Goal: Task Accomplishment & Management: Manage account settings

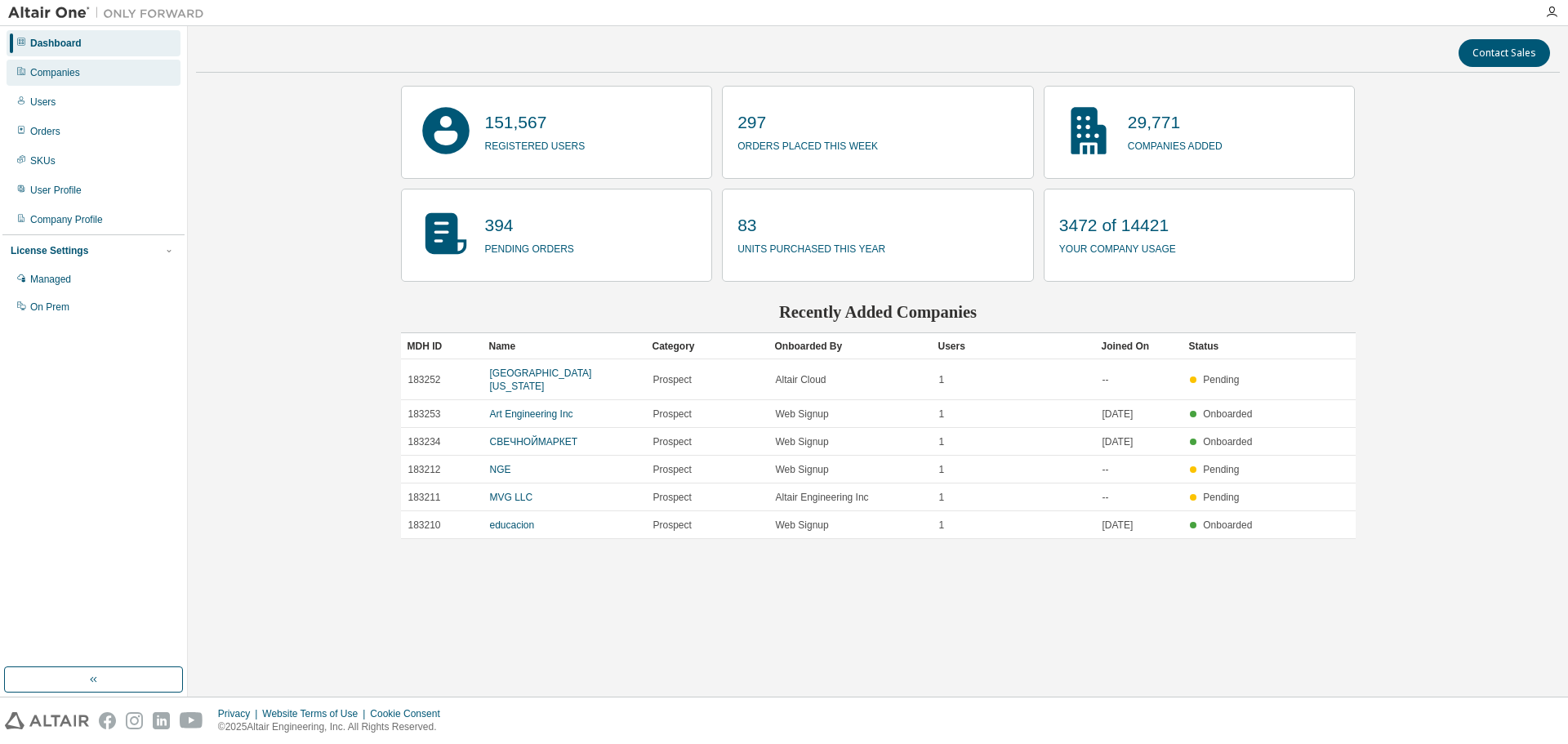
click at [44, 77] on div "Companies" at bounding box center [55, 73] width 50 height 13
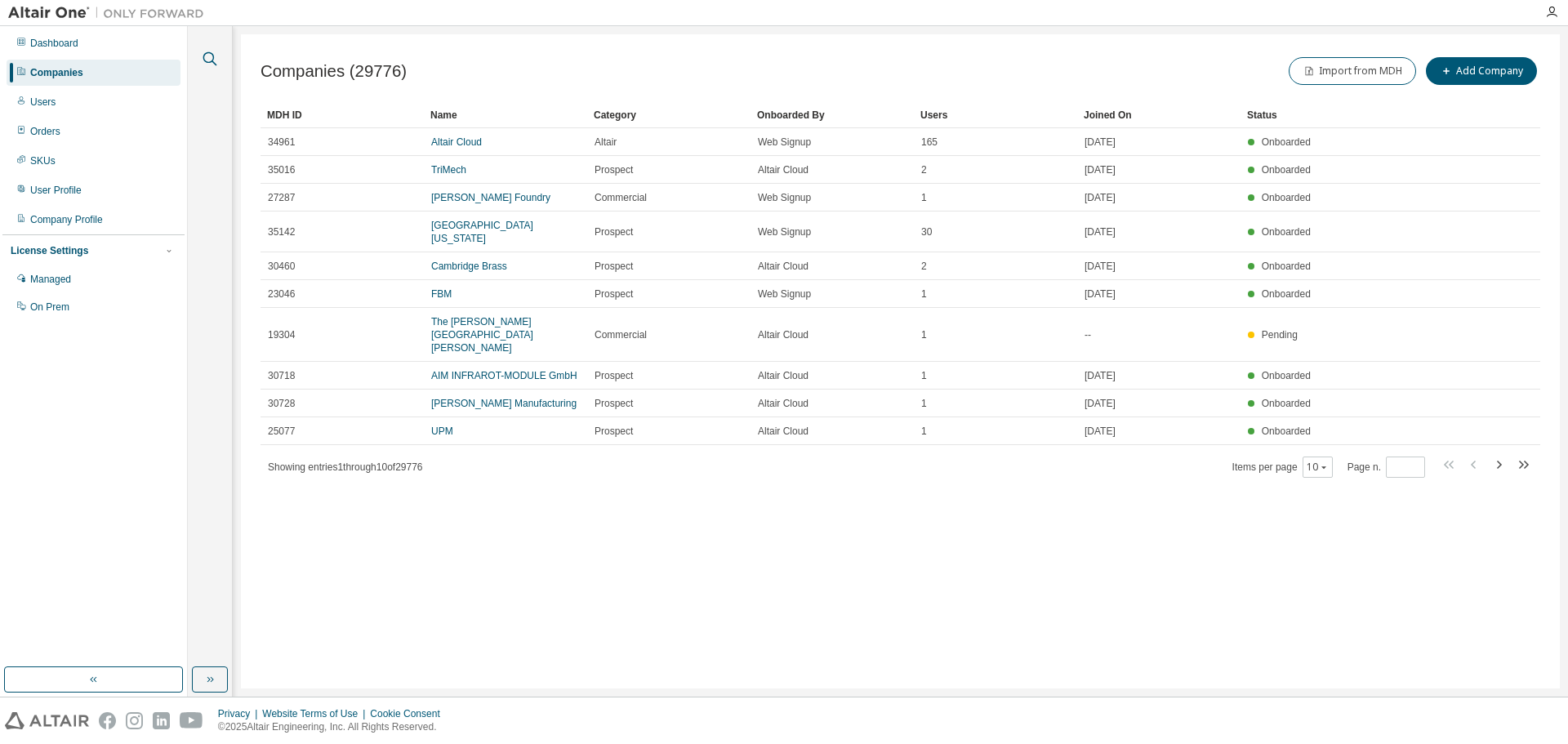
click at [206, 55] on icon "button" at bounding box center [209, 58] width 19 height 19
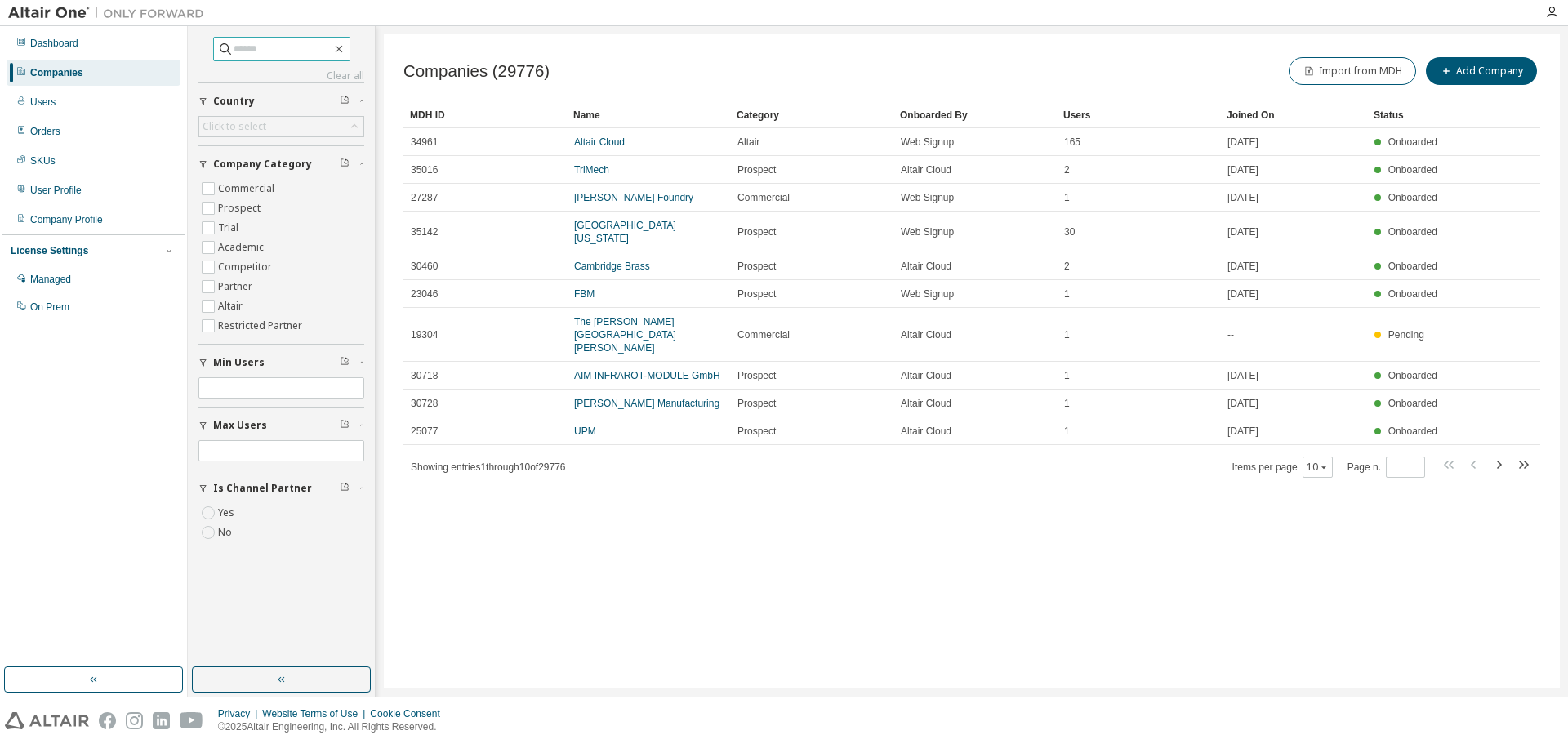
click at [250, 54] on input "text" at bounding box center [283, 49] width 98 height 17
type input "******"
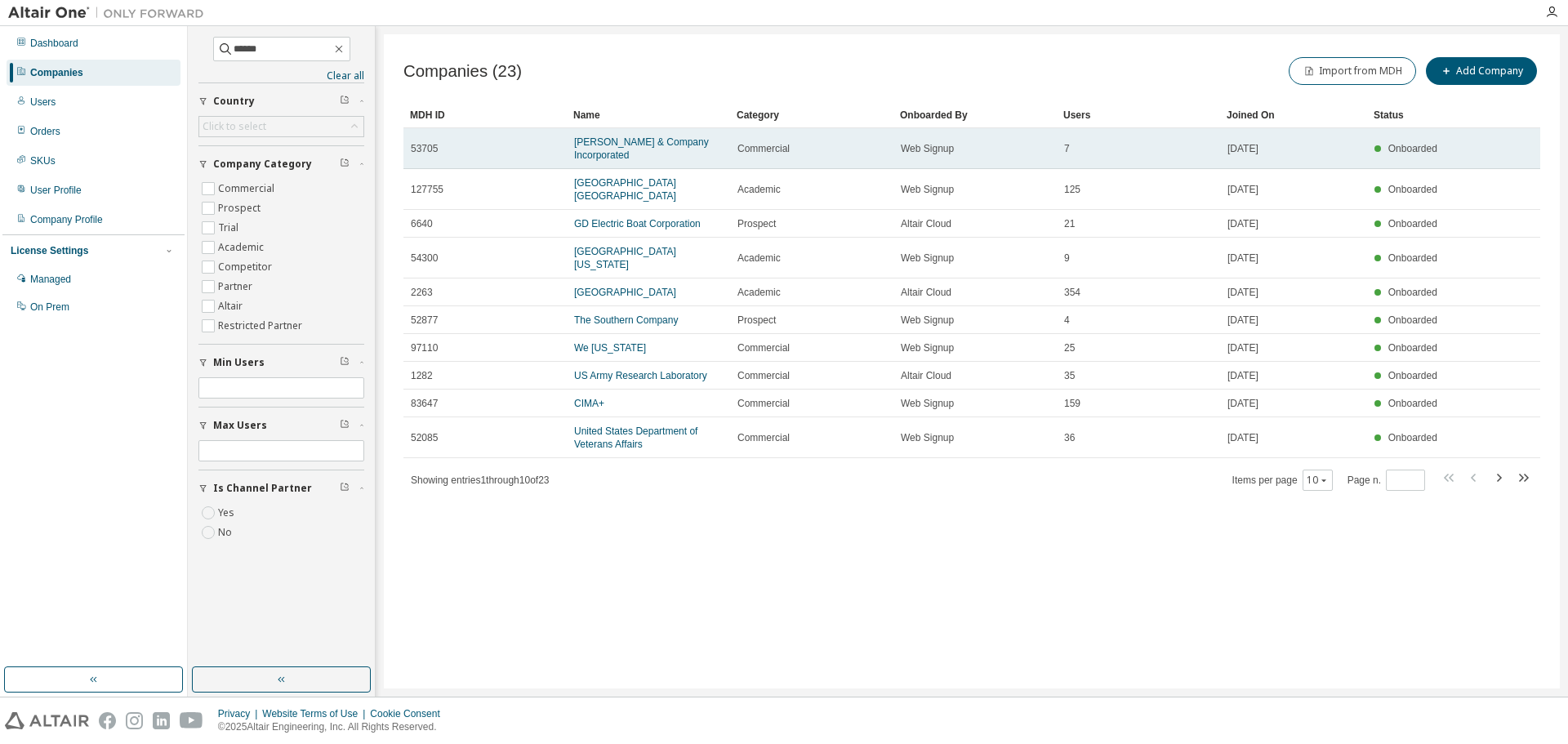
click at [650, 150] on span "McCormick & Company Incorporated" at bounding box center [648, 149] width 149 height 26
click at [652, 142] on link "McCormick & Company Incorporated" at bounding box center [641, 149] width 135 height 25
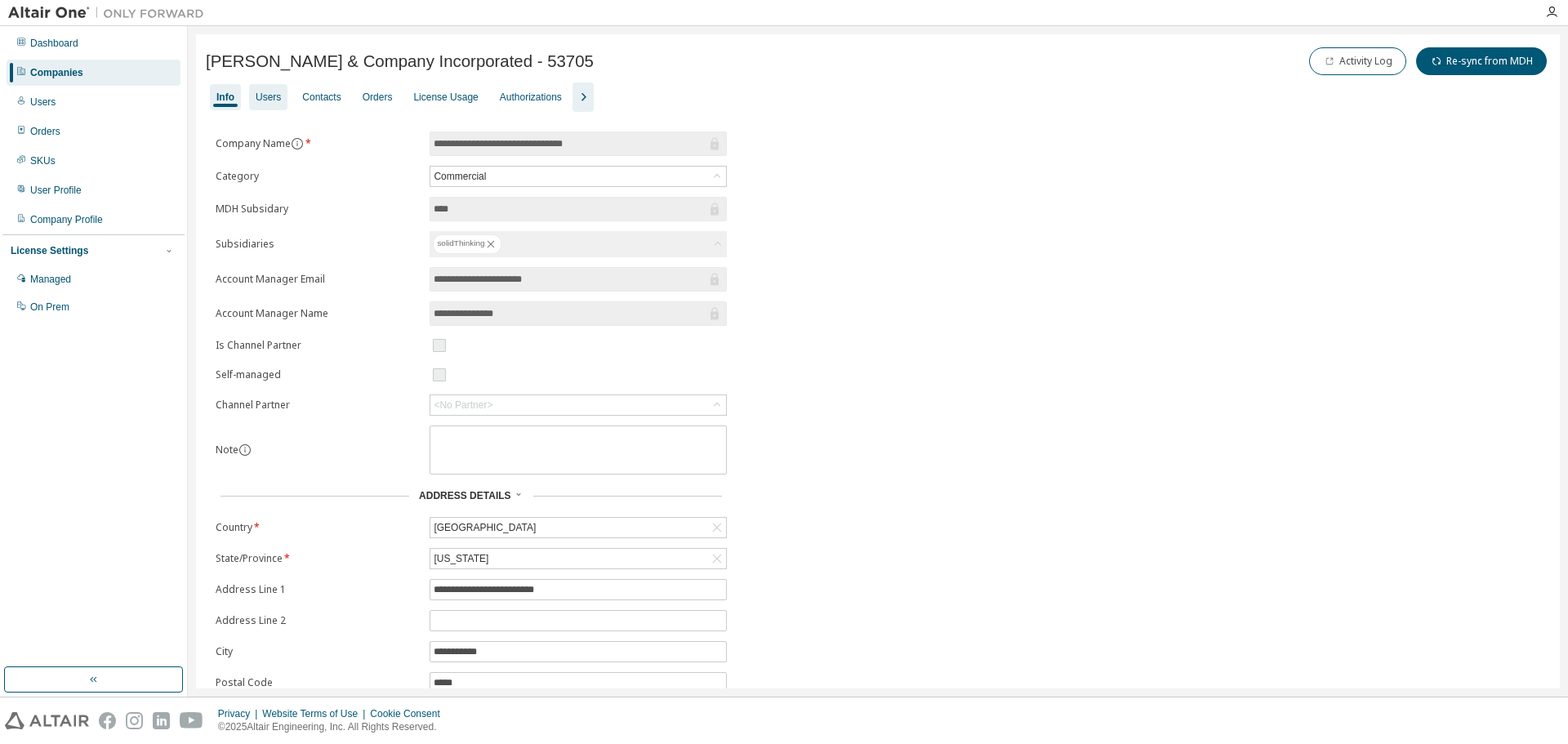
click at [269, 106] on div "Users" at bounding box center [269, 97] width 39 height 26
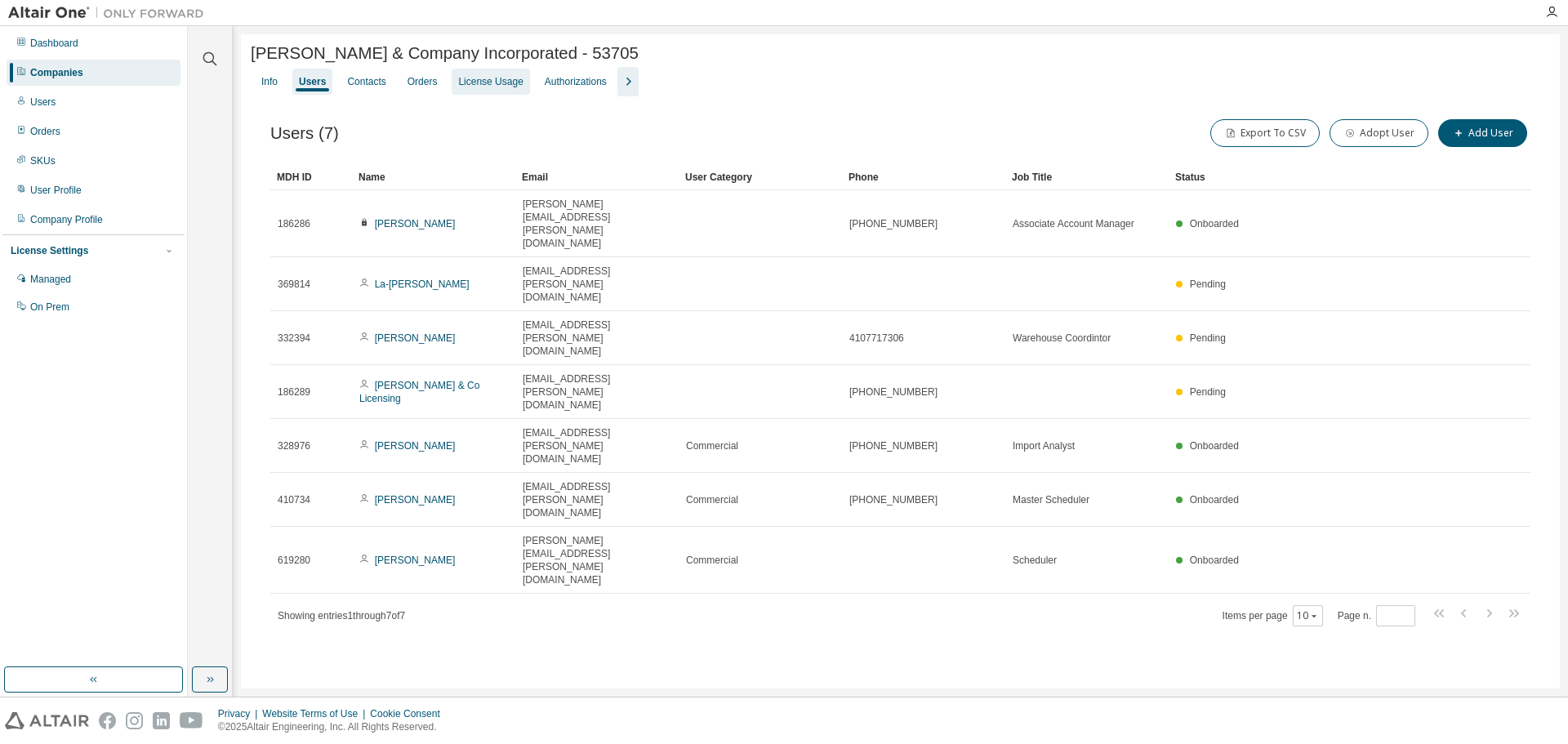
click at [473, 88] on div "License Usage" at bounding box center [491, 81] width 65 height 13
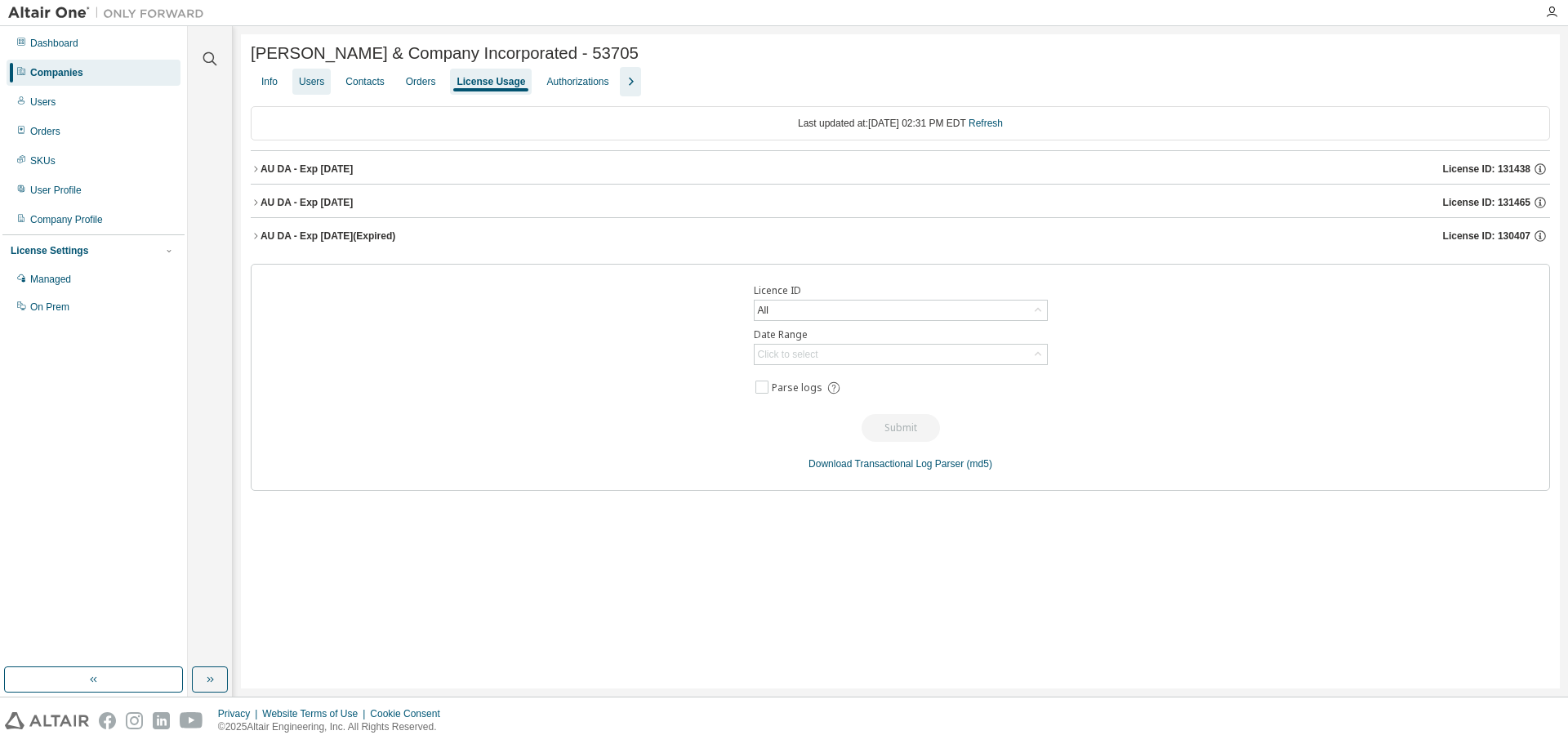
click at [304, 81] on div "Users" at bounding box center [310, 81] width 25 height 13
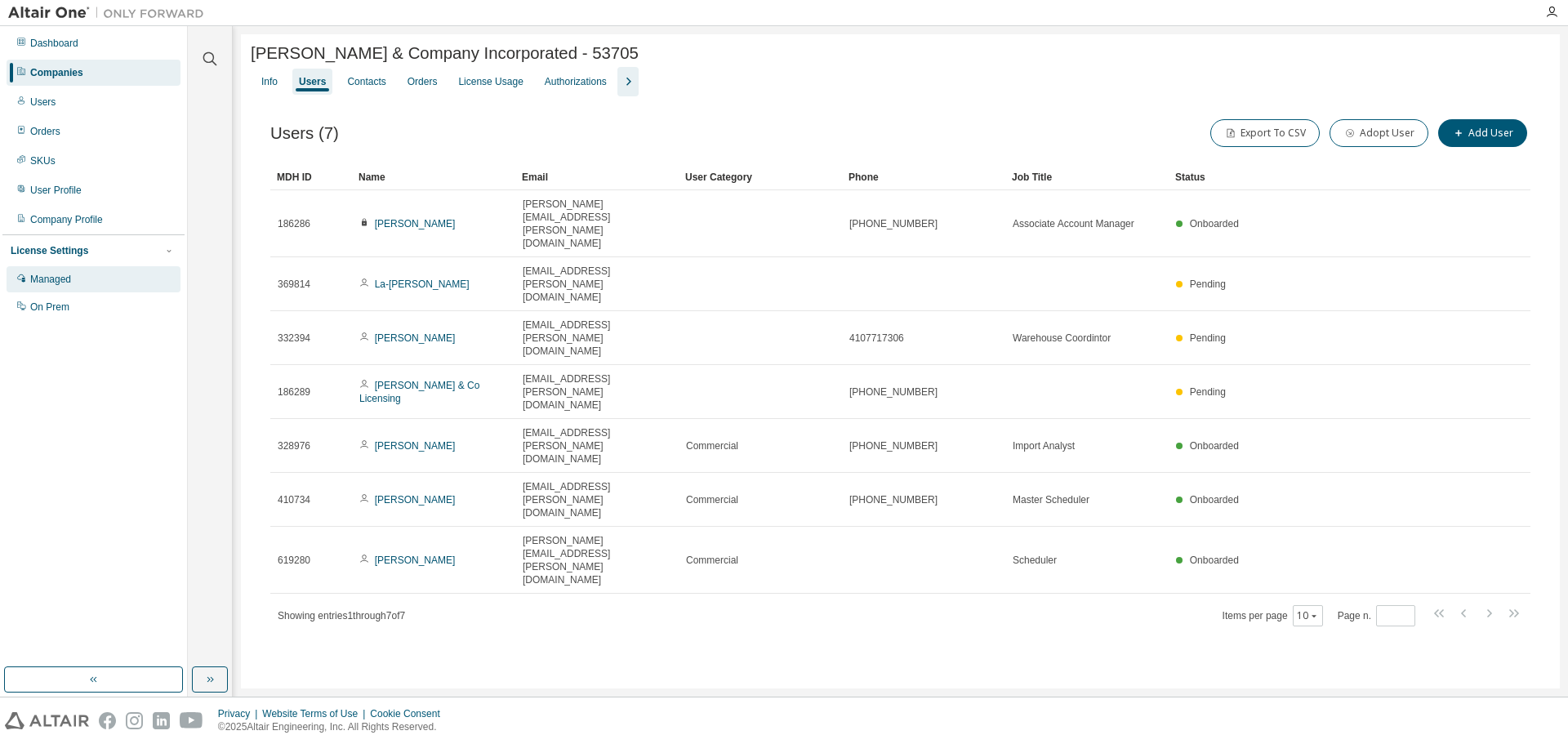
click at [80, 279] on div "Managed" at bounding box center [93, 279] width 174 height 26
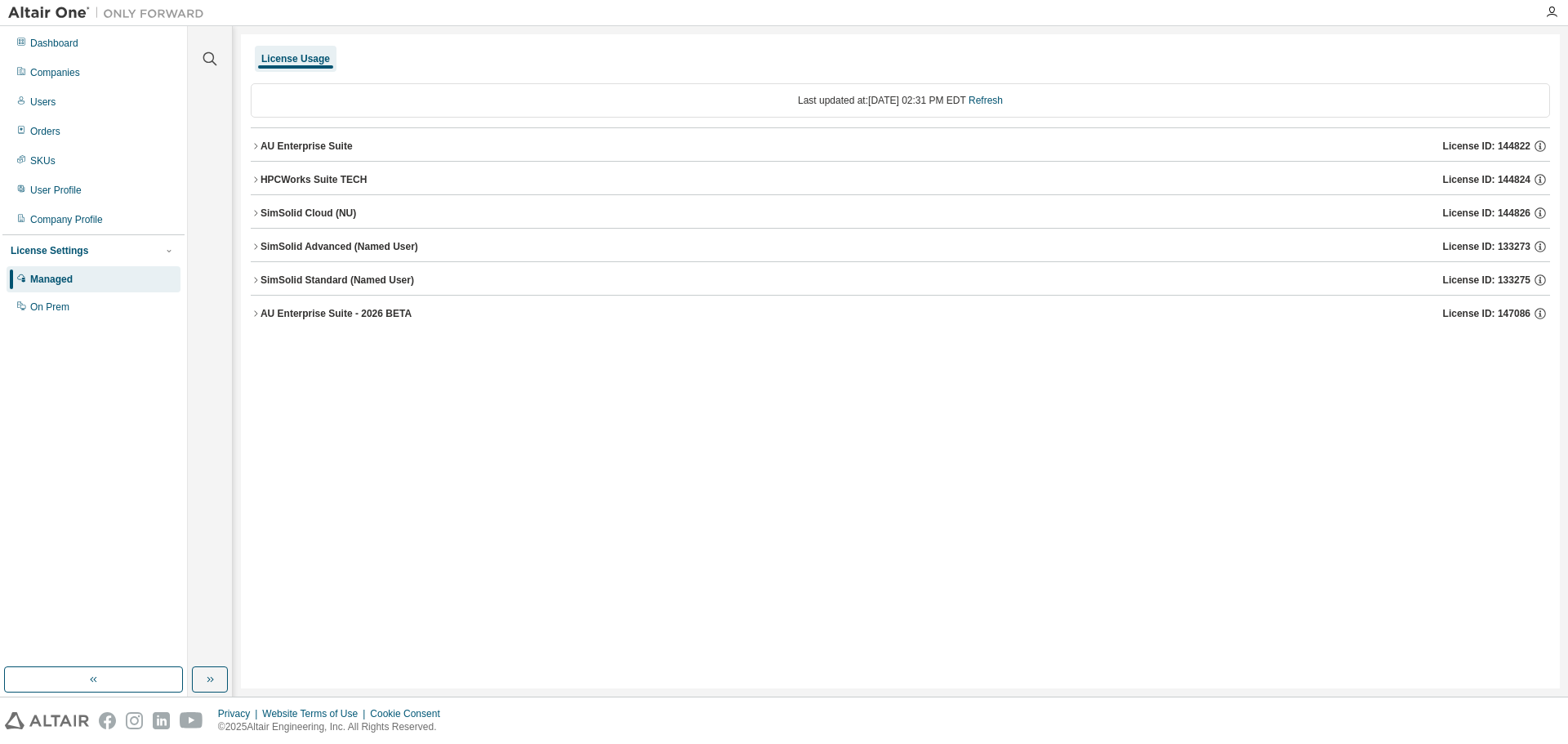
click at [268, 151] on div "AU Enterprise Suite" at bounding box center [307, 146] width 92 height 13
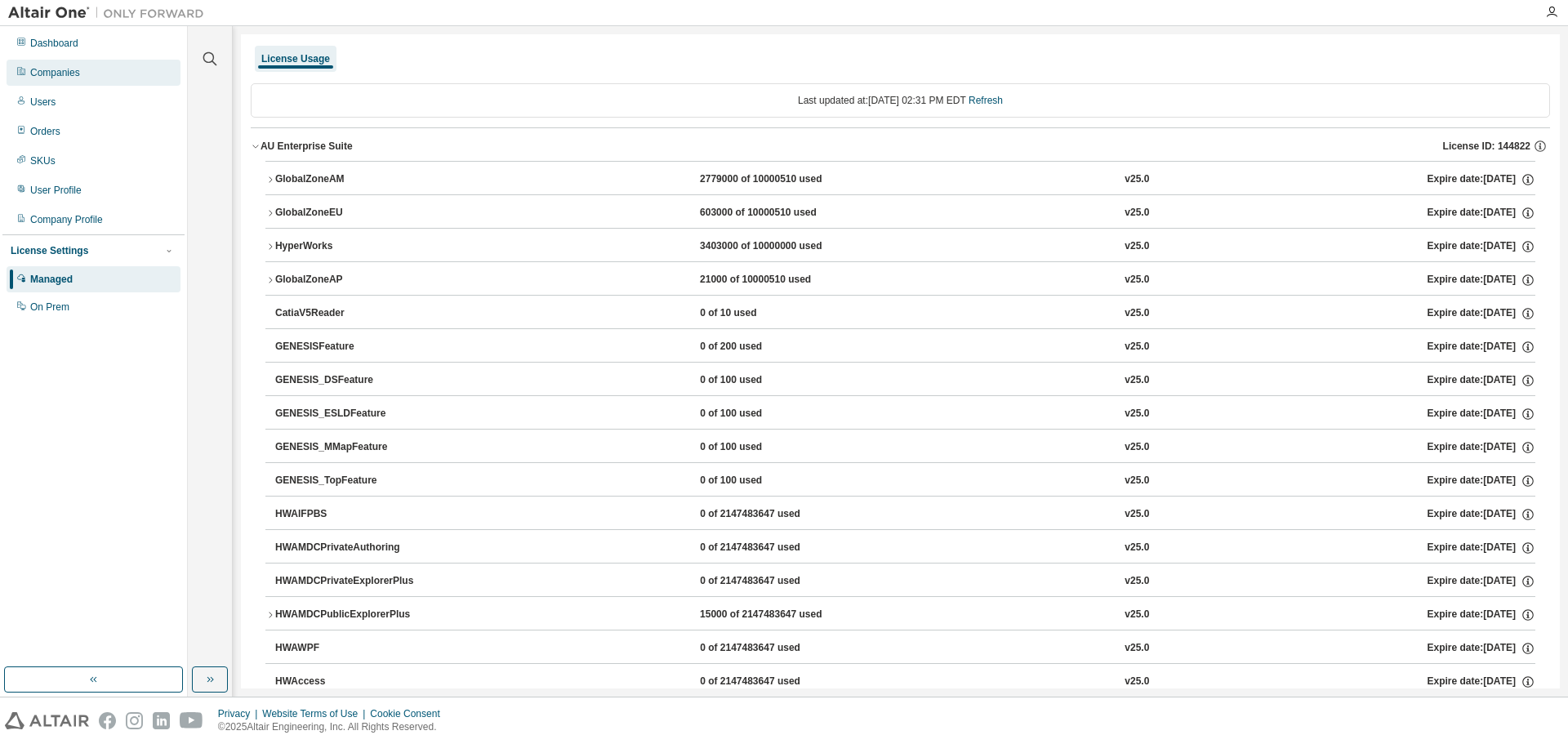
click at [93, 74] on div "Companies" at bounding box center [93, 73] width 174 height 26
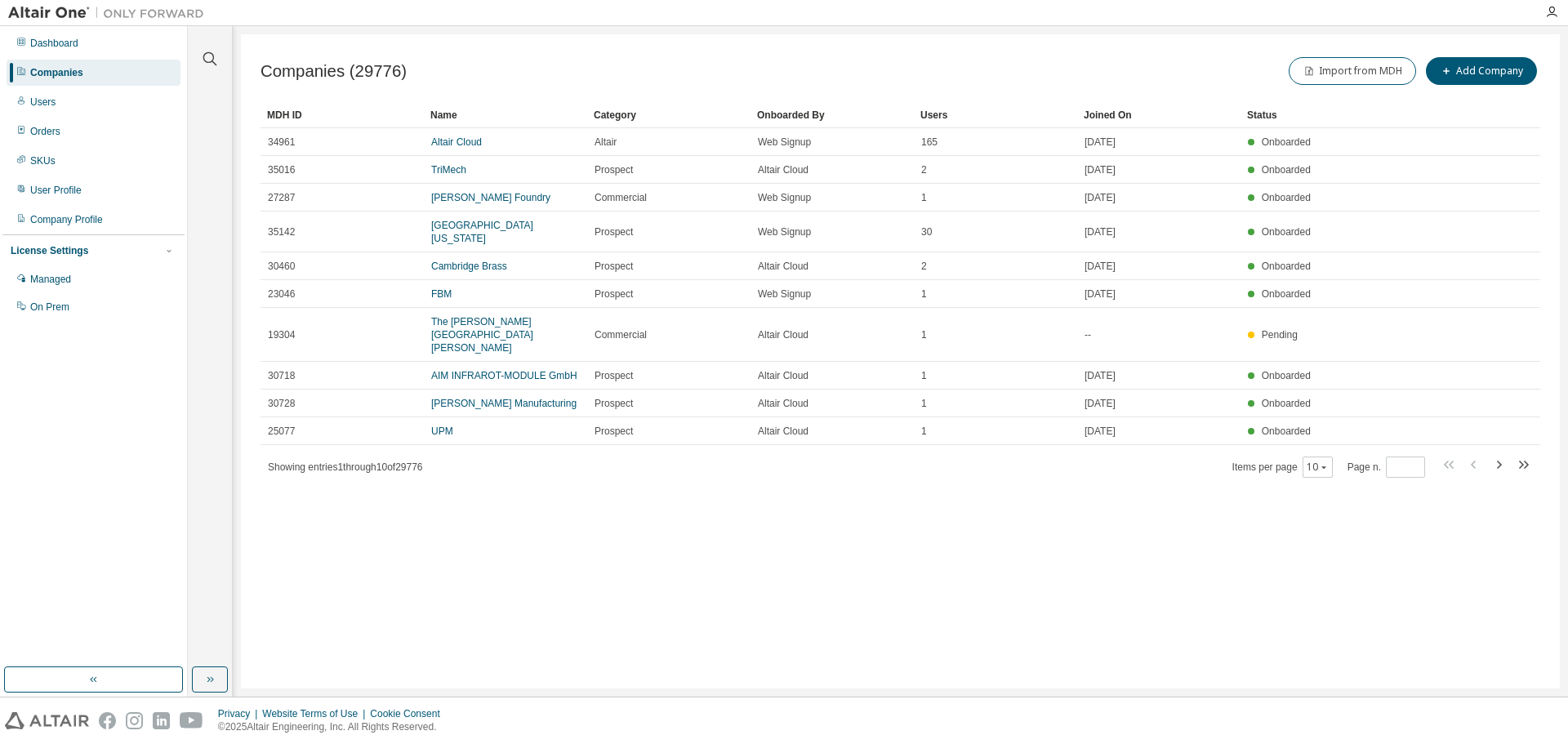
click at [40, 67] on div "Companies" at bounding box center [56, 73] width 53 height 13
click at [208, 50] on icon "button" at bounding box center [209, 58] width 19 height 19
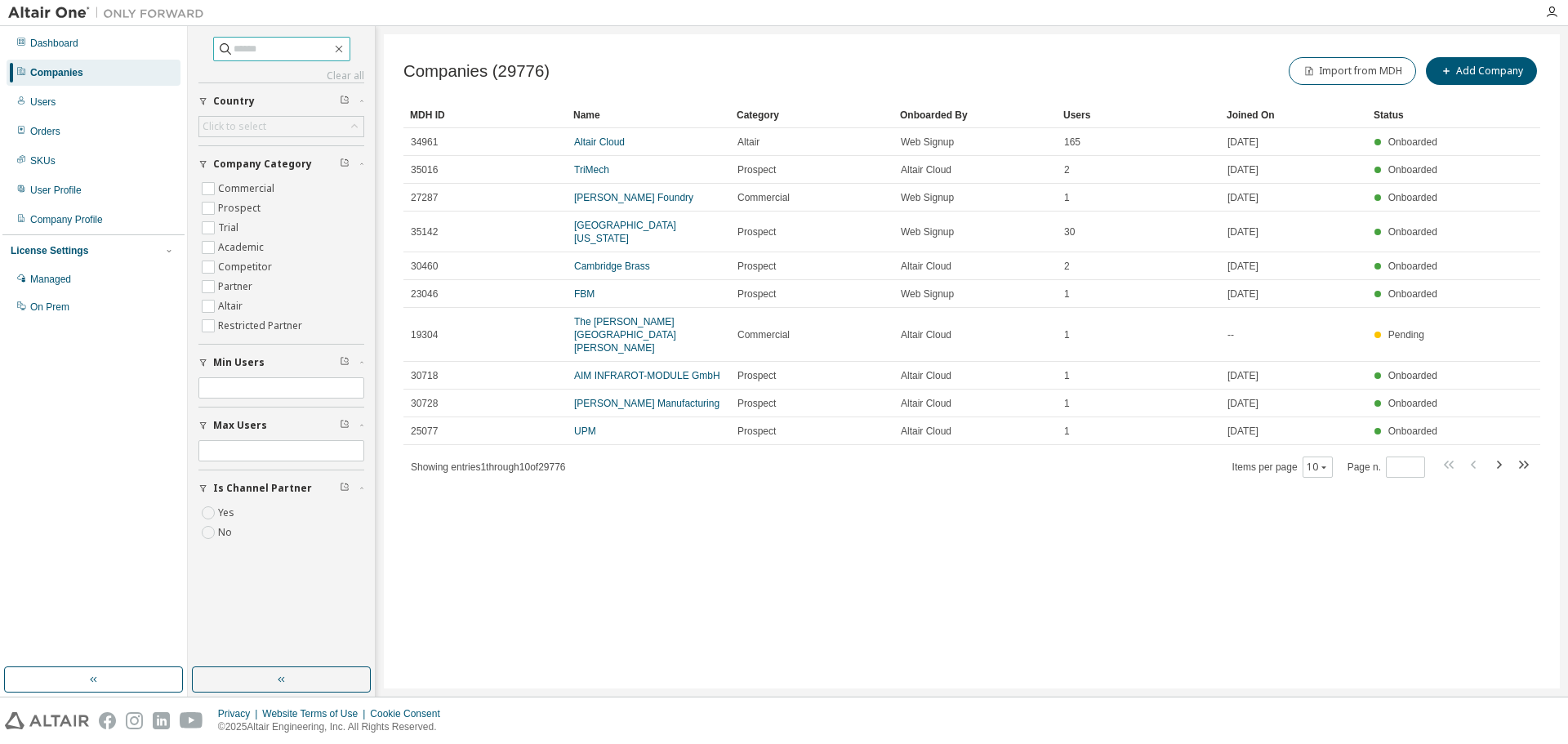
click at [261, 48] on input "text" at bounding box center [283, 49] width 98 height 17
type input "******"
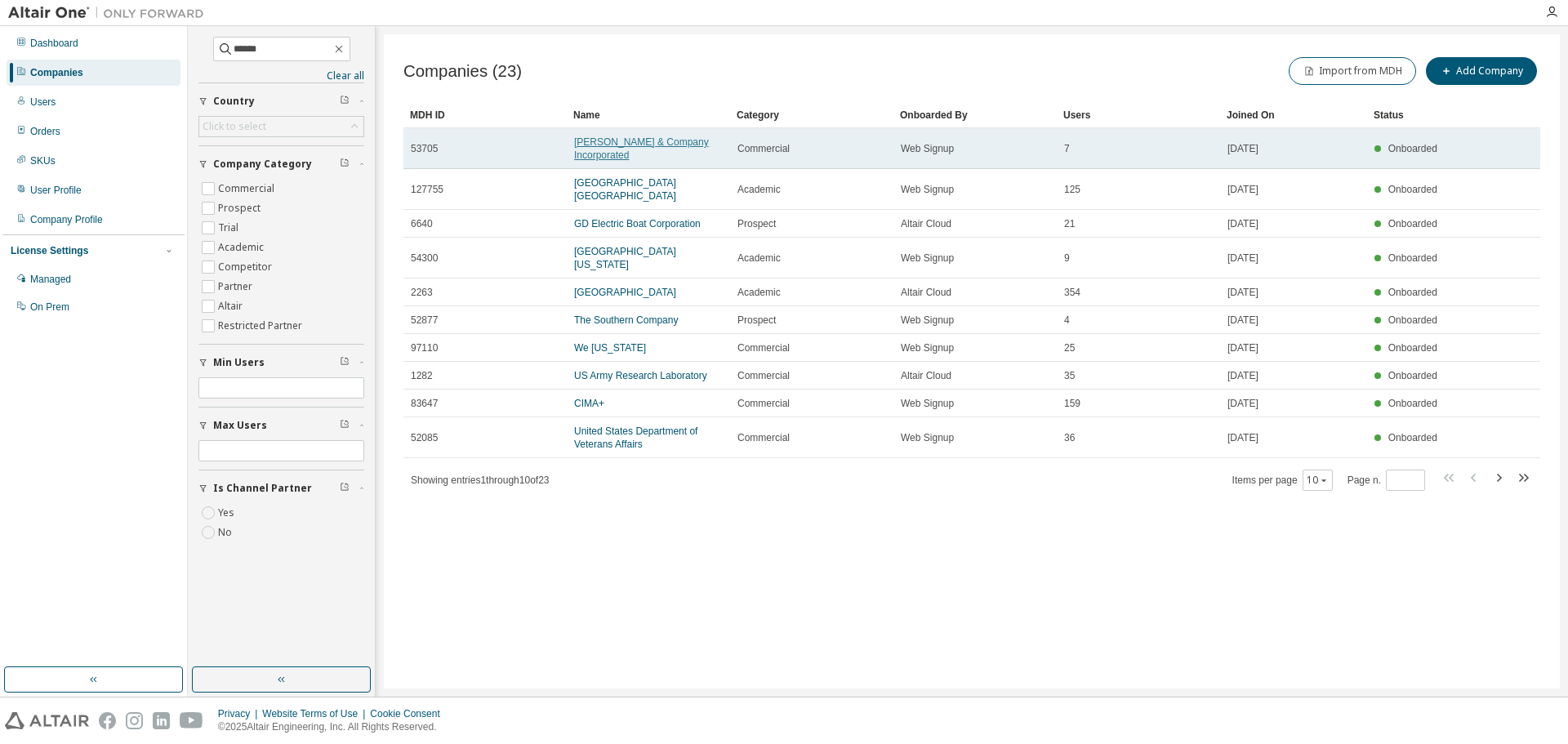
click at [648, 146] on link "McCormick & Company Incorporated" at bounding box center [641, 149] width 135 height 25
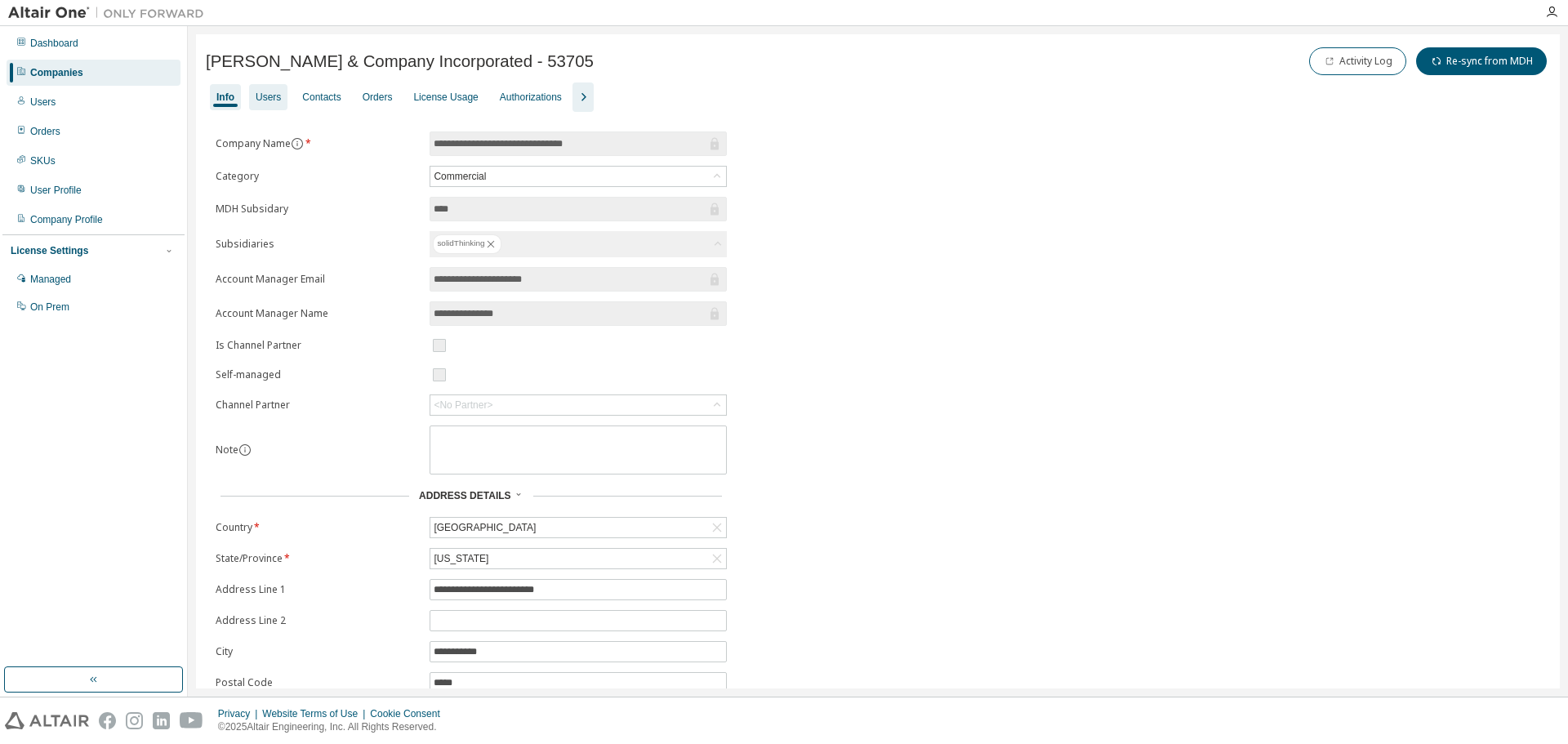
click at [273, 96] on div "Users" at bounding box center [268, 97] width 25 height 13
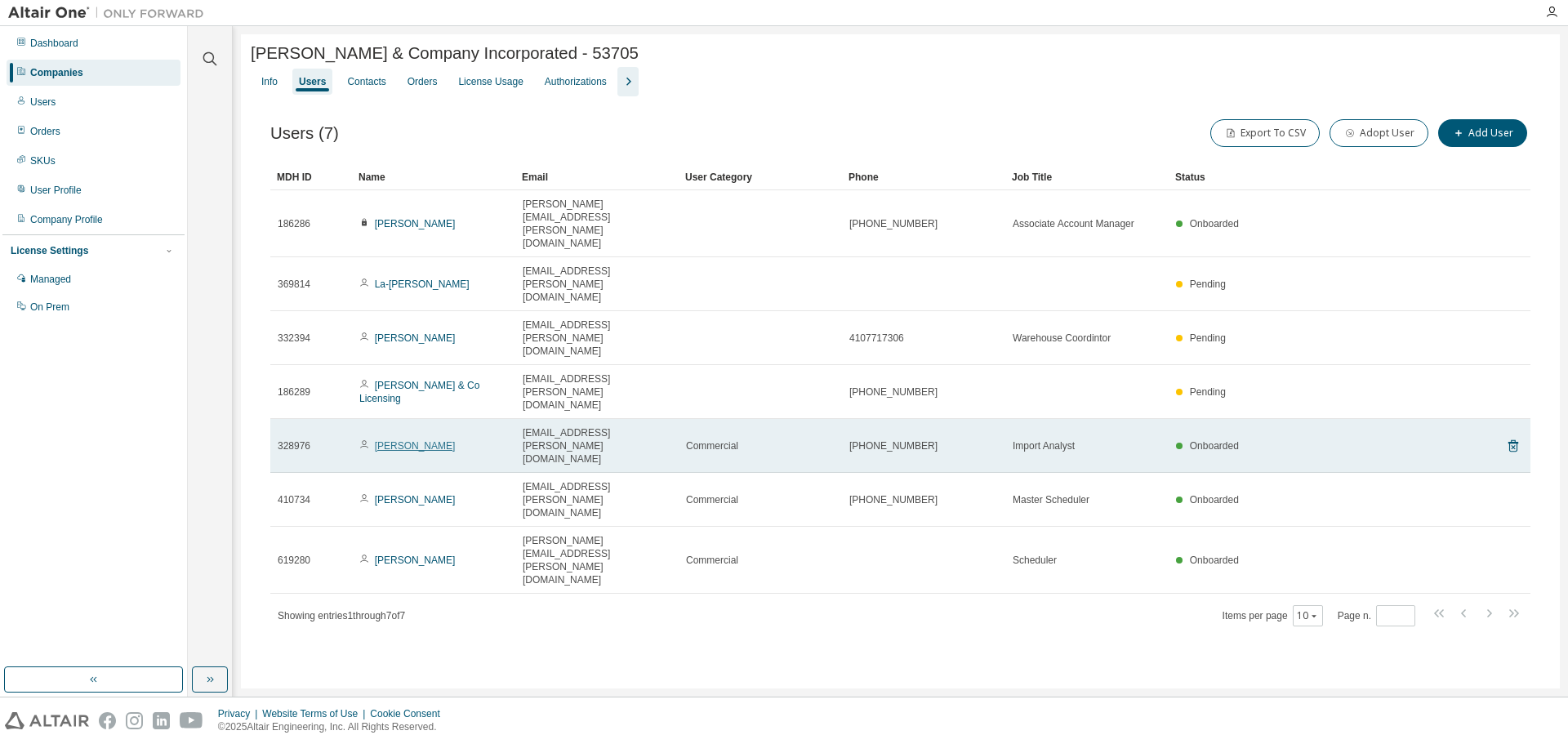
click at [413, 440] on link "[PERSON_NAME]" at bounding box center [415, 445] width 80 height 11
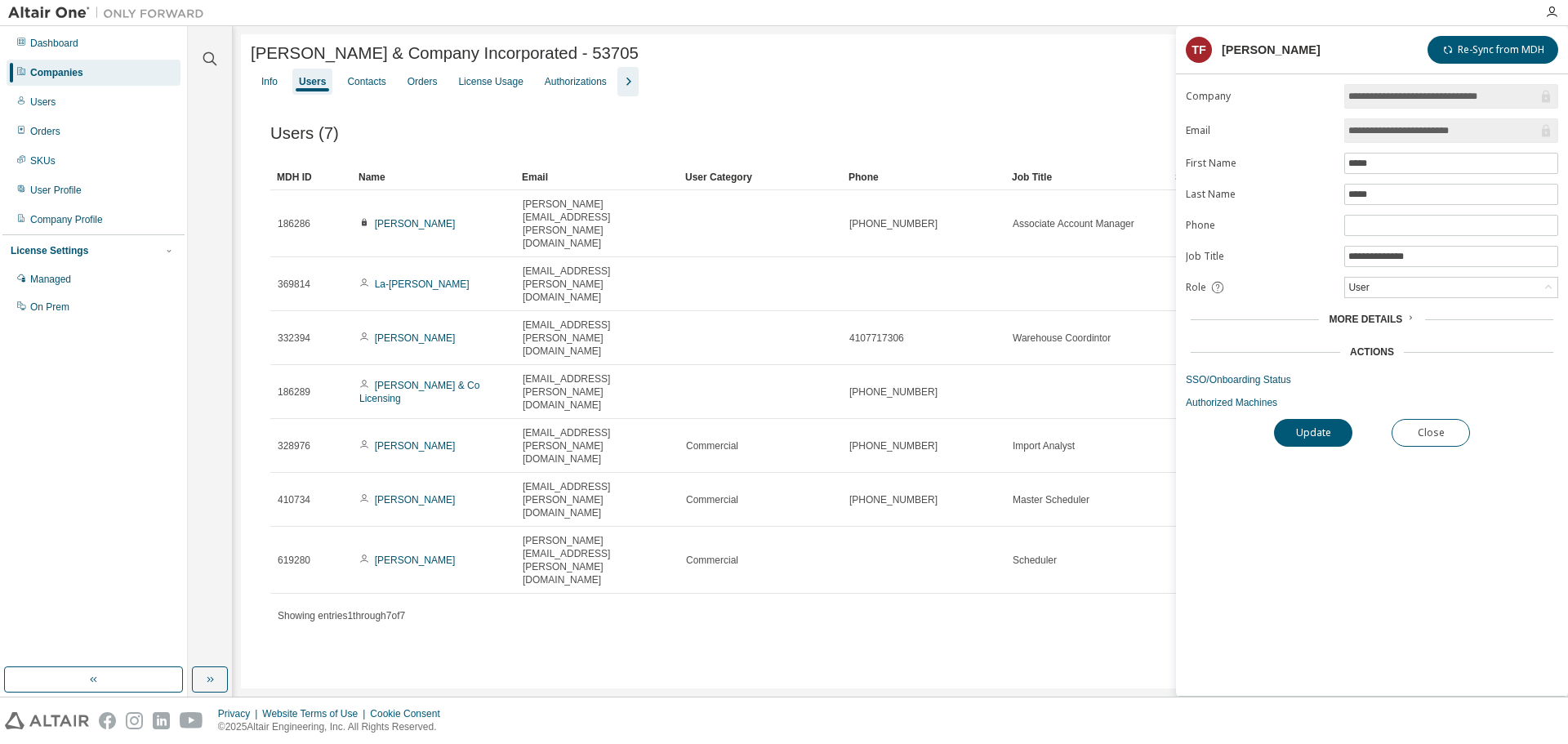
click at [1407, 320] on icon at bounding box center [1410, 317] width 10 height 10
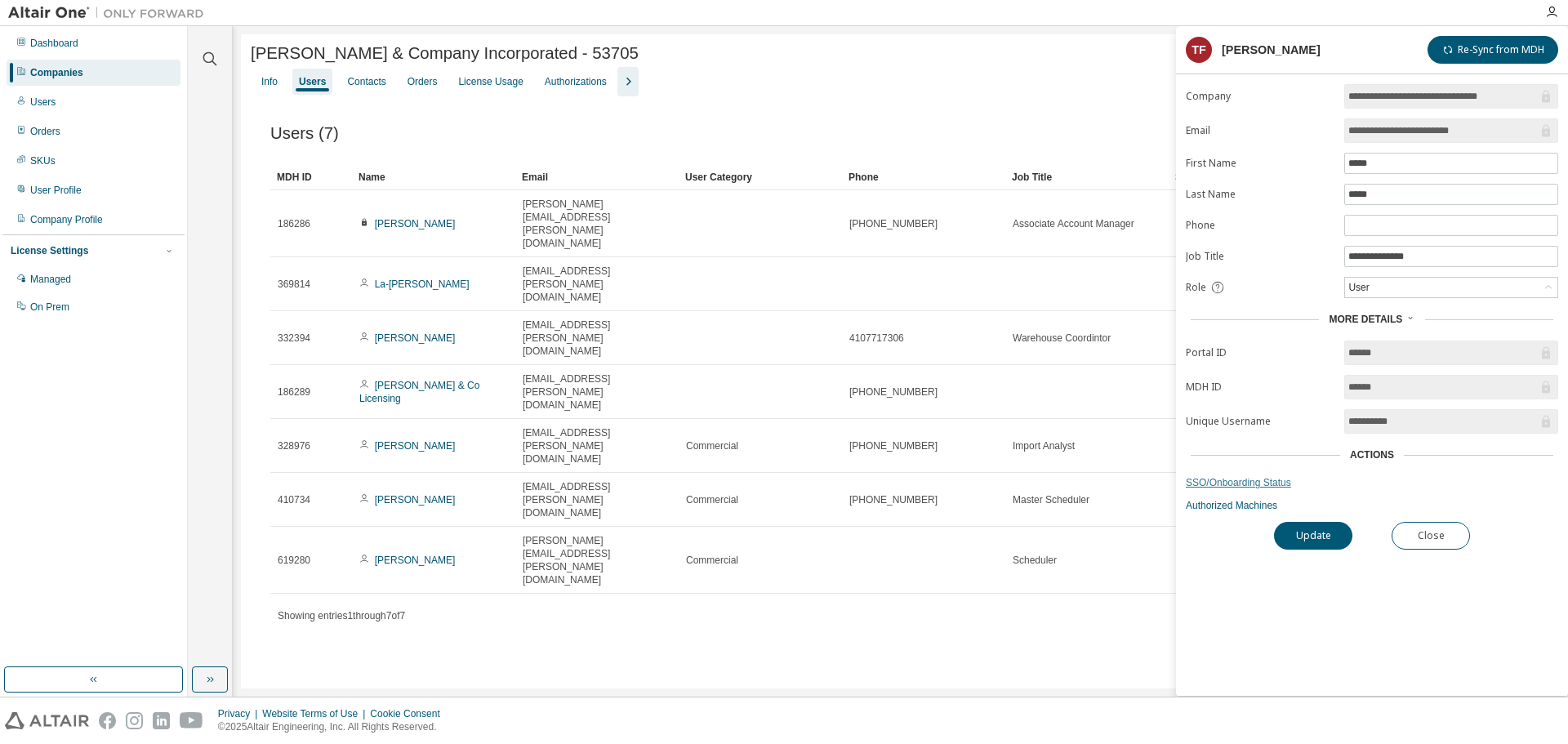
click at [1287, 487] on link "SSO/Onboarding Status" at bounding box center [1371, 482] width 372 height 13
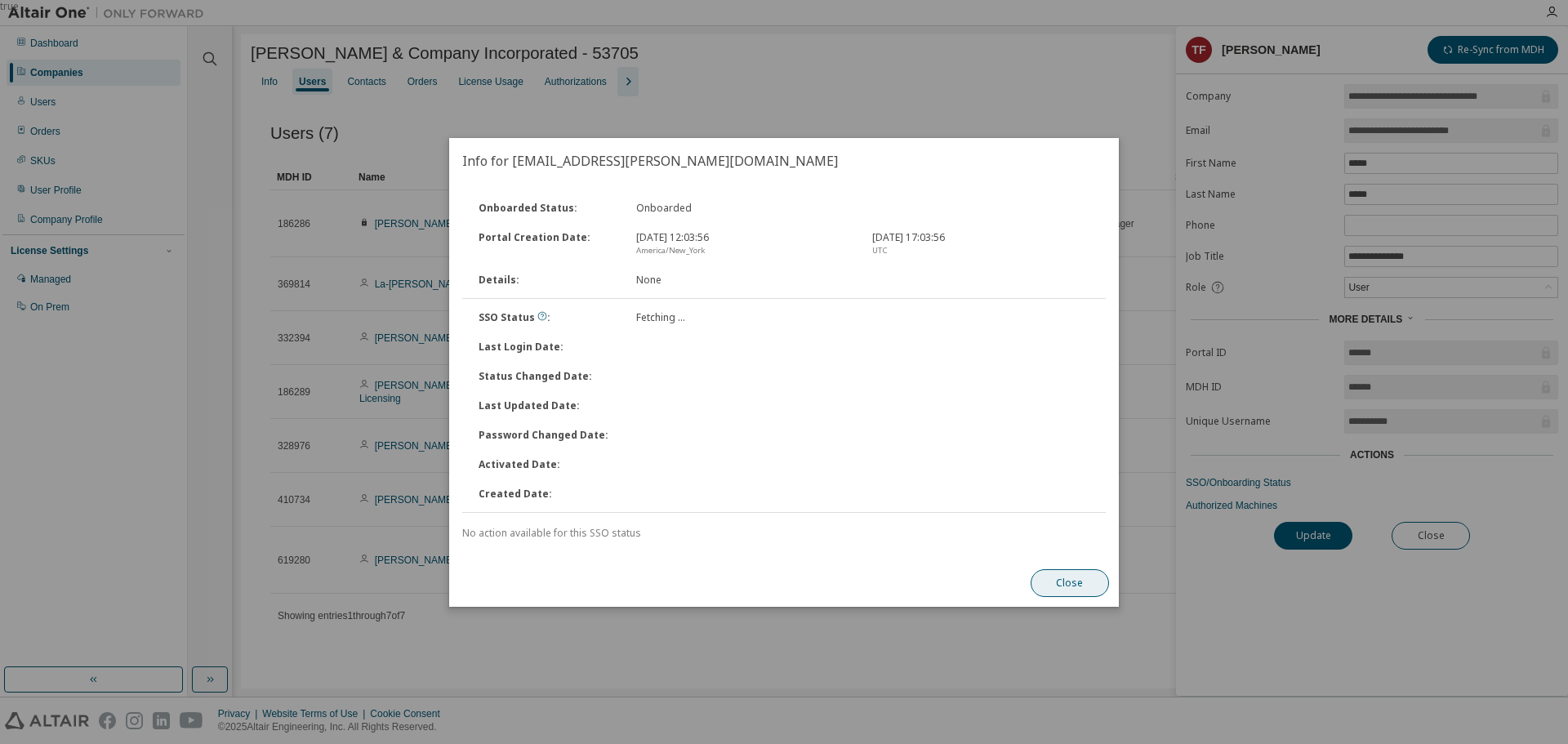
click at [1081, 586] on button "Close" at bounding box center [1069, 583] width 79 height 28
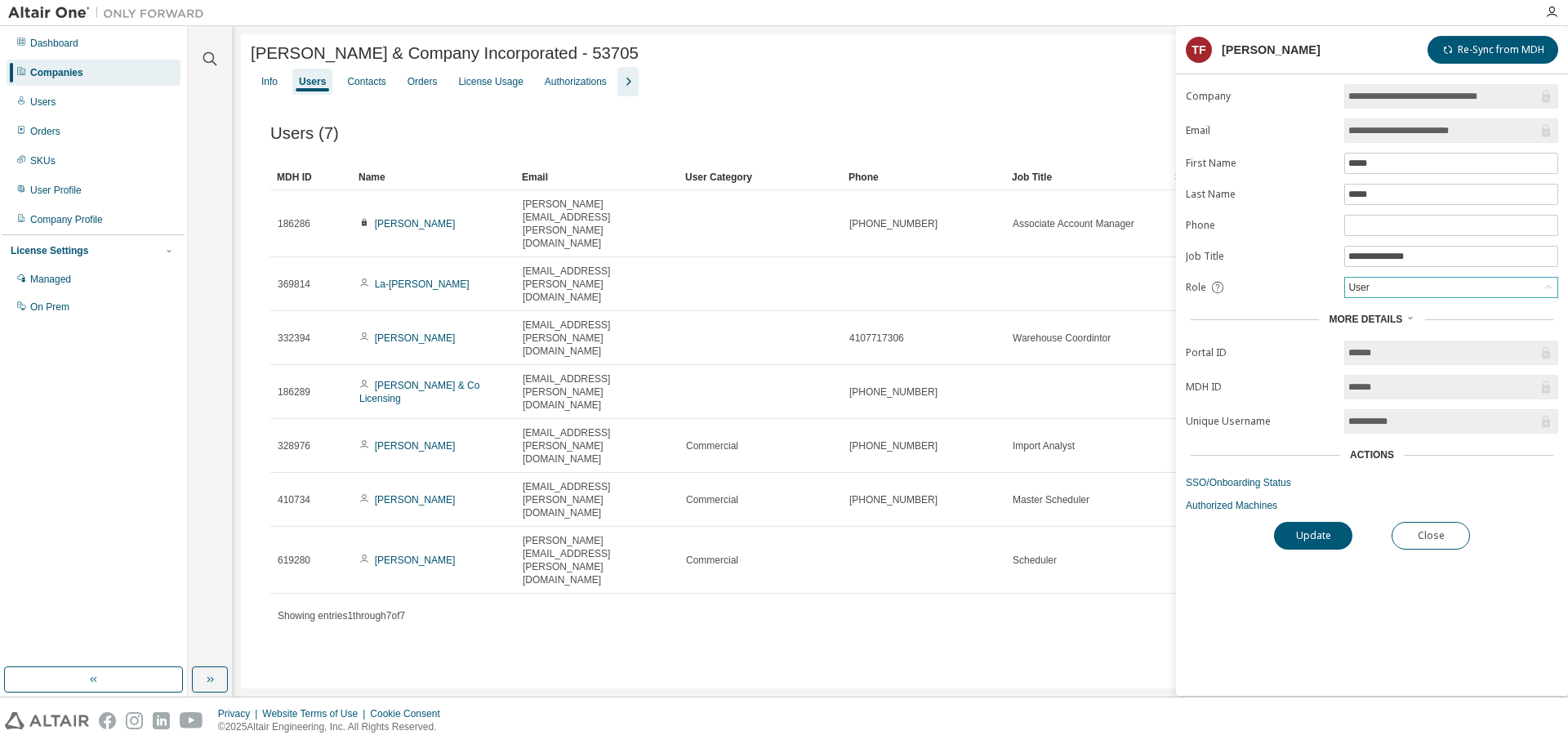
click at [1450, 286] on div "User" at bounding box center [1451, 287] width 213 height 19
click at [1399, 311] on li "Admin" at bounding box center [1450, 309] width 209 height 21
click at [1331, 533] on button "Update" at bounding box center [1313, 536] width 79 height 28
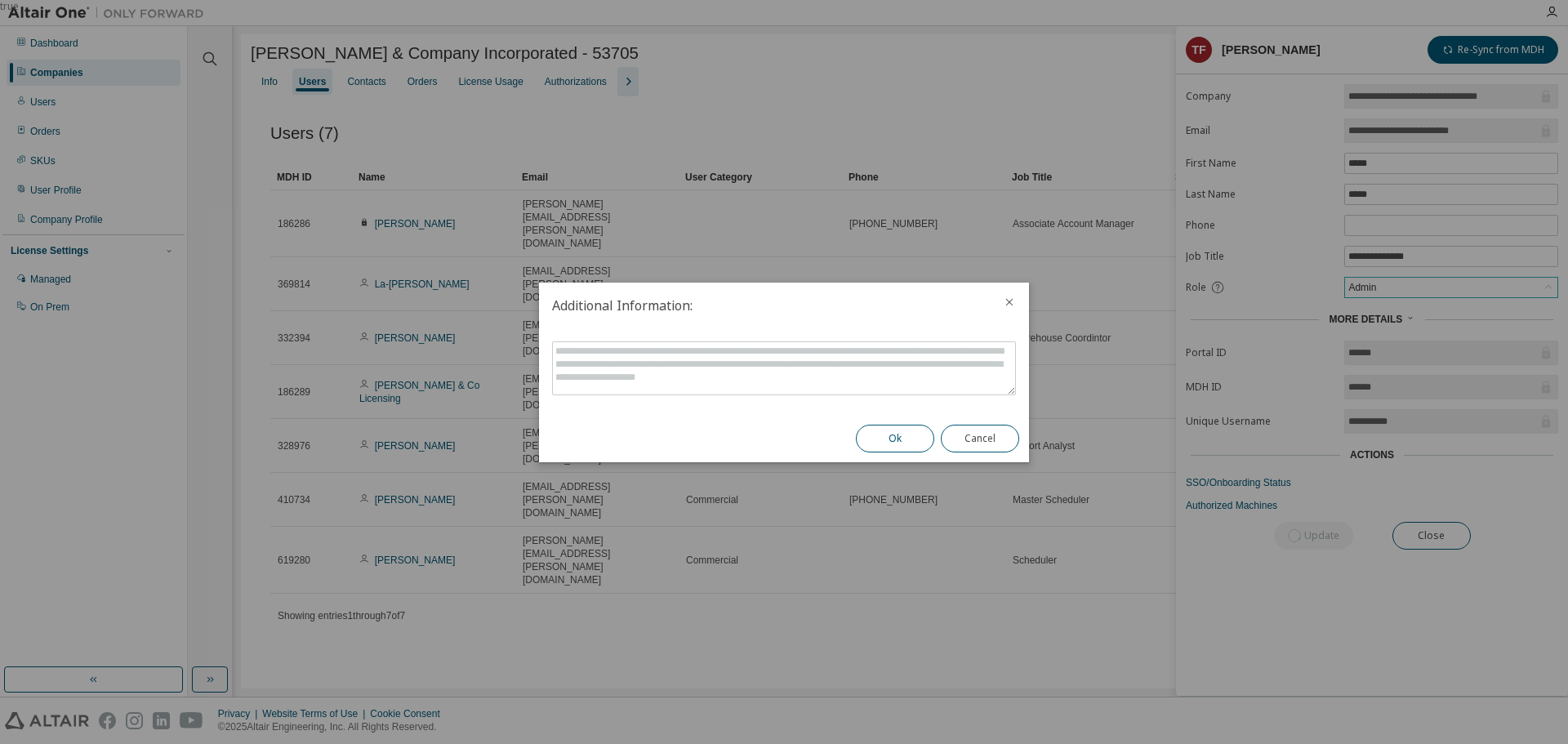
click at [894, 439] on button "Ok" at bounding box center [894, 439] width 79 height 28
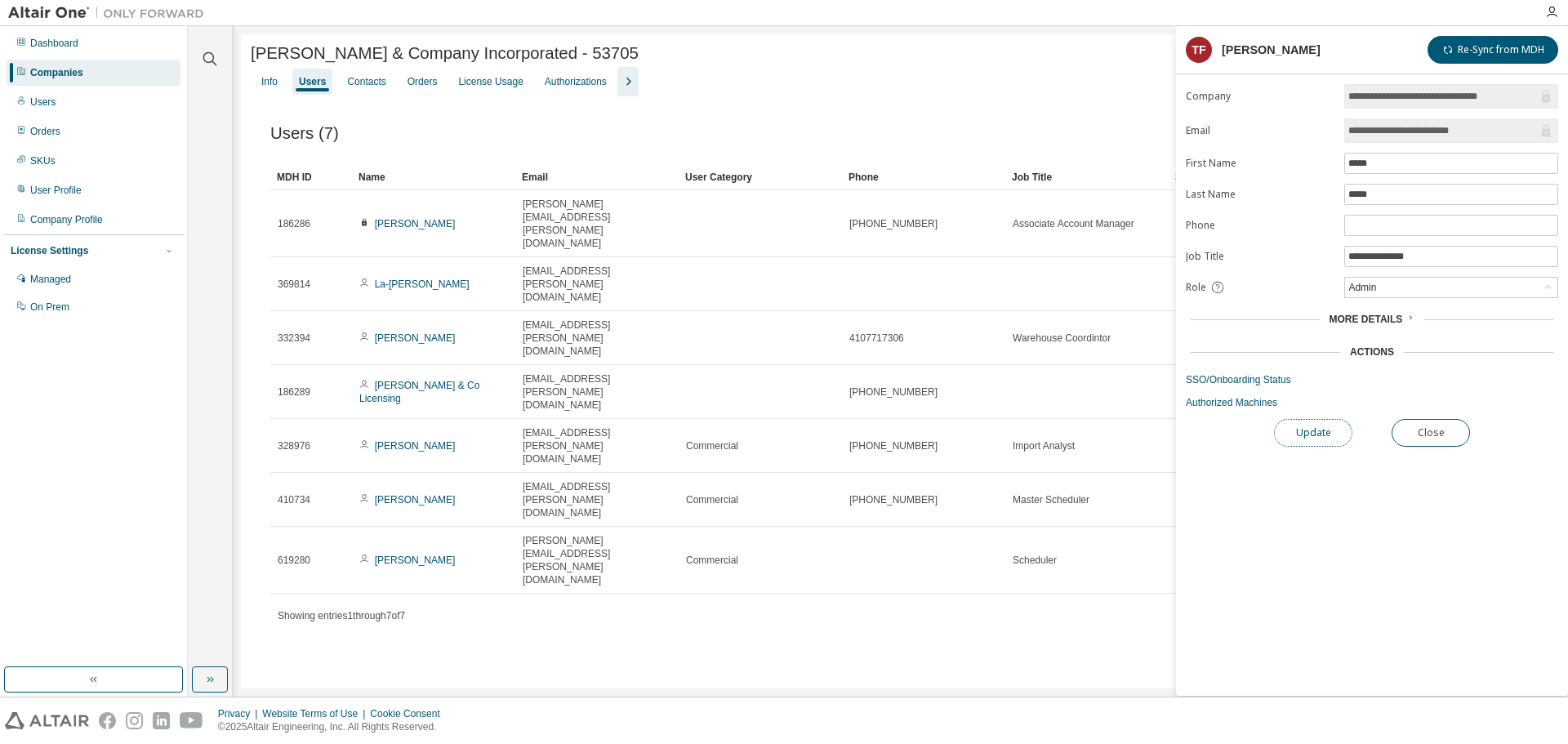
click at [1296, 432] on button "Update" at bounding box center [1313, 433] width 79 height 28
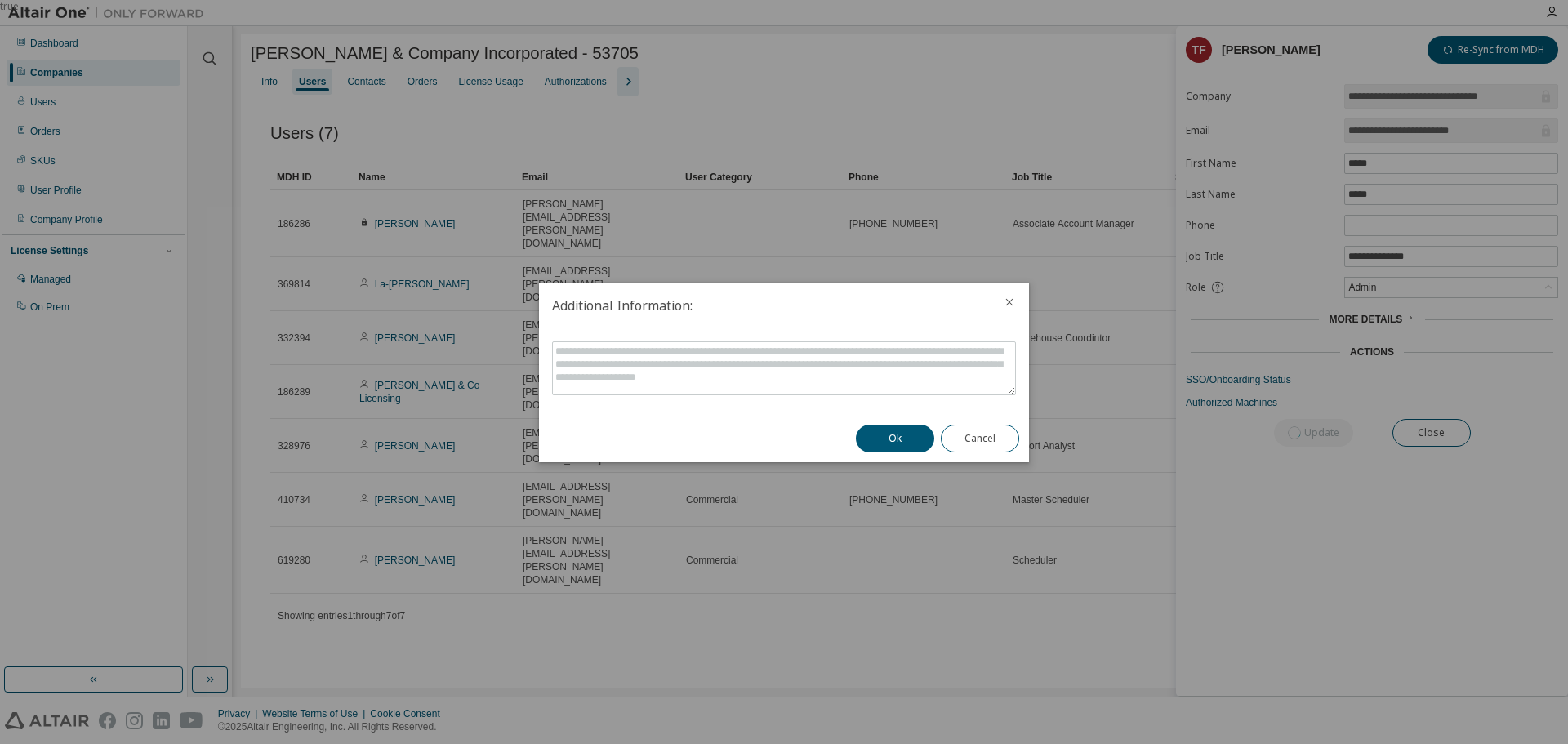
click at [886, 433] on button "Ok" at bounding box center [894, 439] width 79 height 28
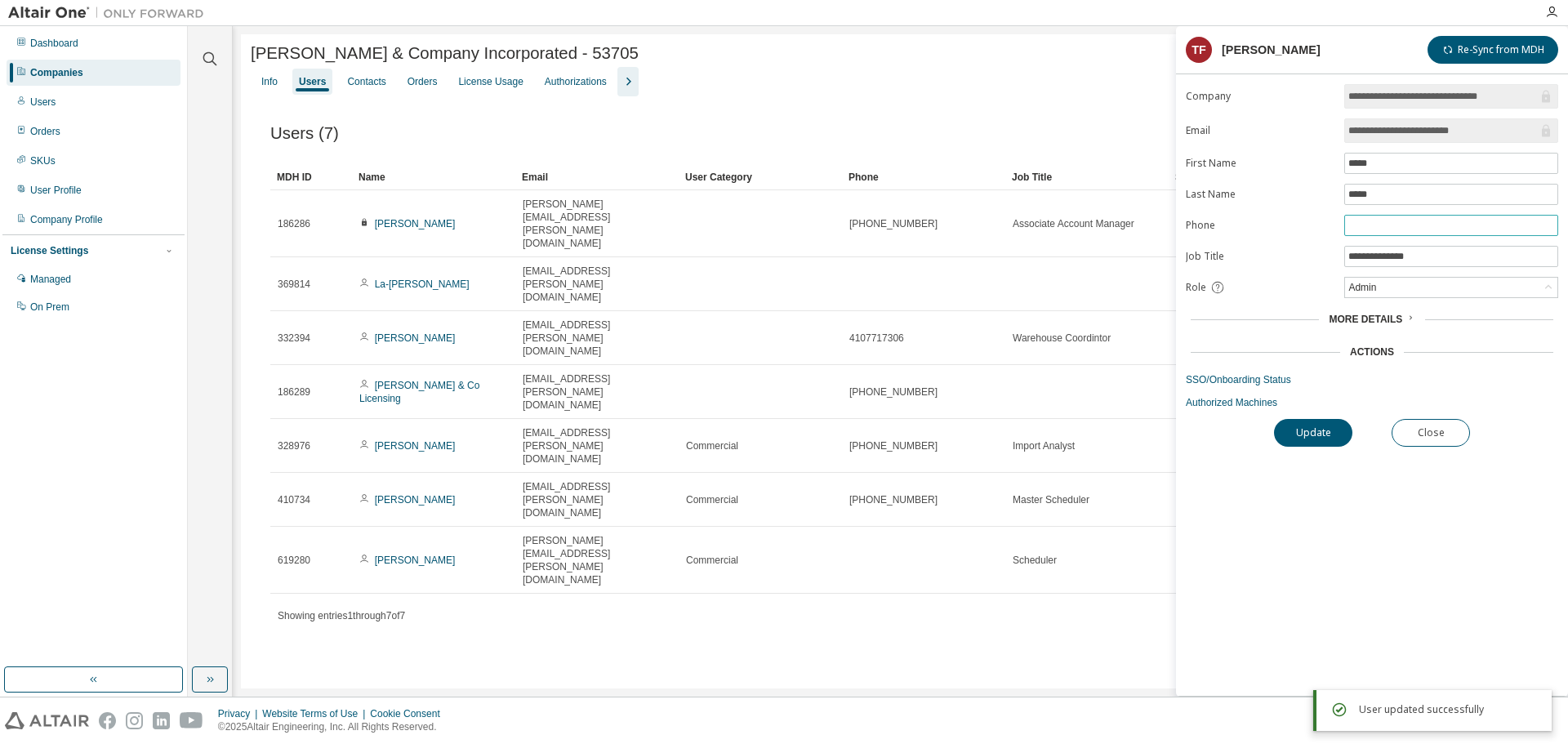
click at [1393, 220] on input "text" at bounding box center [1451, 226] width 206 height 13
type input "**********"
click at [1313, 420] on button "Update" at bounding box center [1313, 433] width 79 height 28
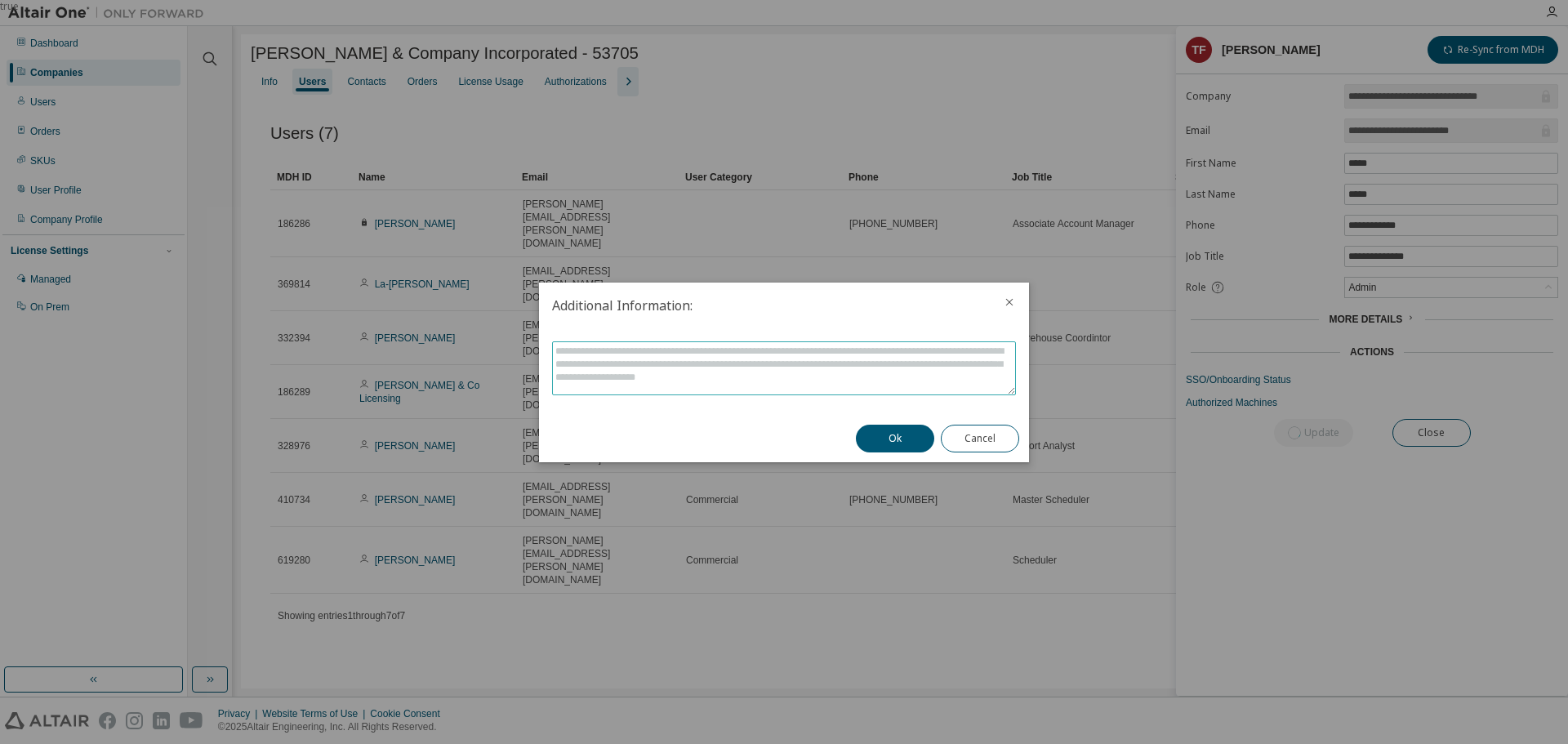
click at [966, 380] on textarea at bounding box center [784, 368] width 462 height 53
click at [1006, 298] on icon "close" at bounding box center [1009, 302] width 13 height 13
click at [972, 432] on button "Cancel" at bounding box center [979, 439] width 79 height 28
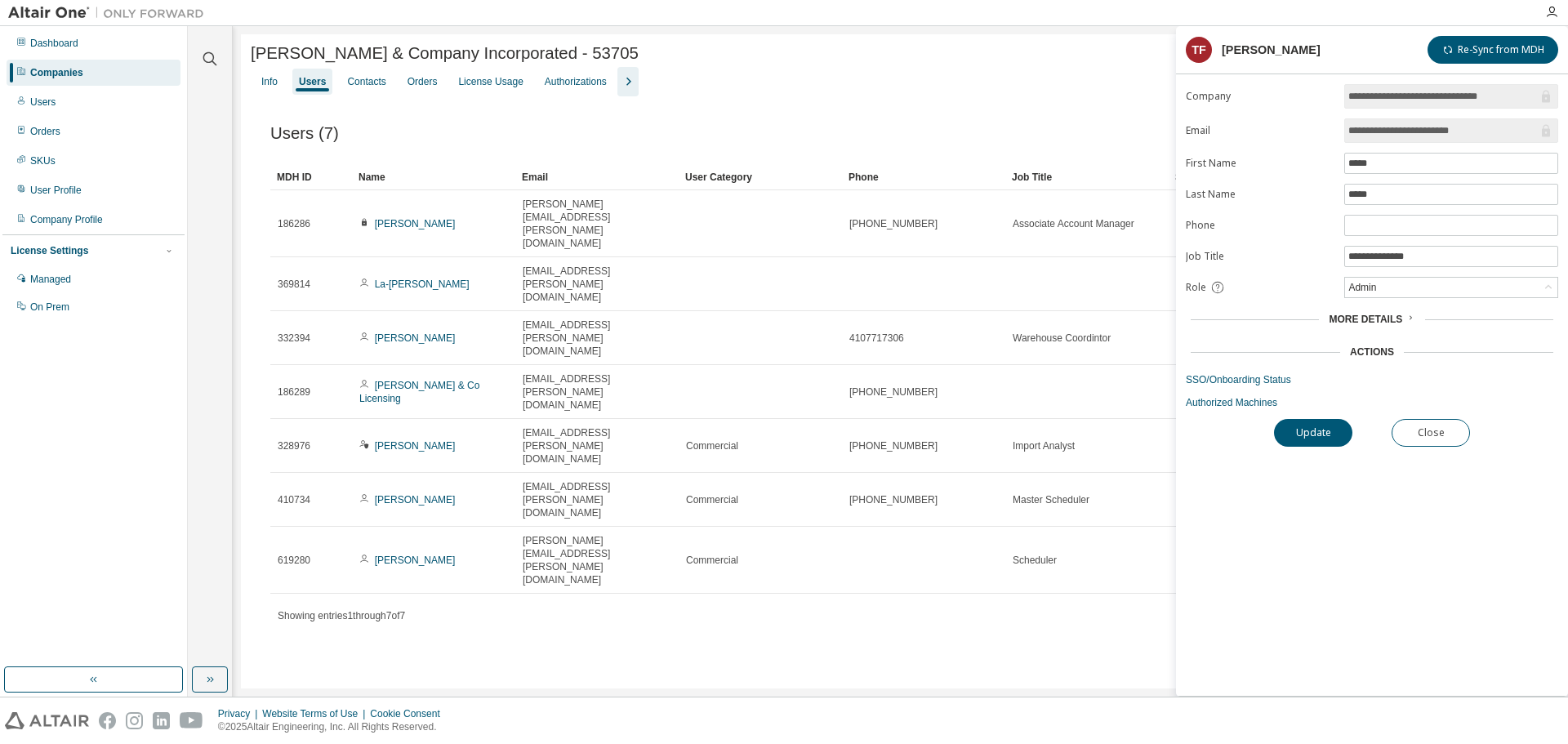
click at [624, 91] on icon "button" at bounding box center [627, 81] width 19 height 19
click at [716, 80] on div "Groups" at bounding box center [732, 81] width 31 height 13
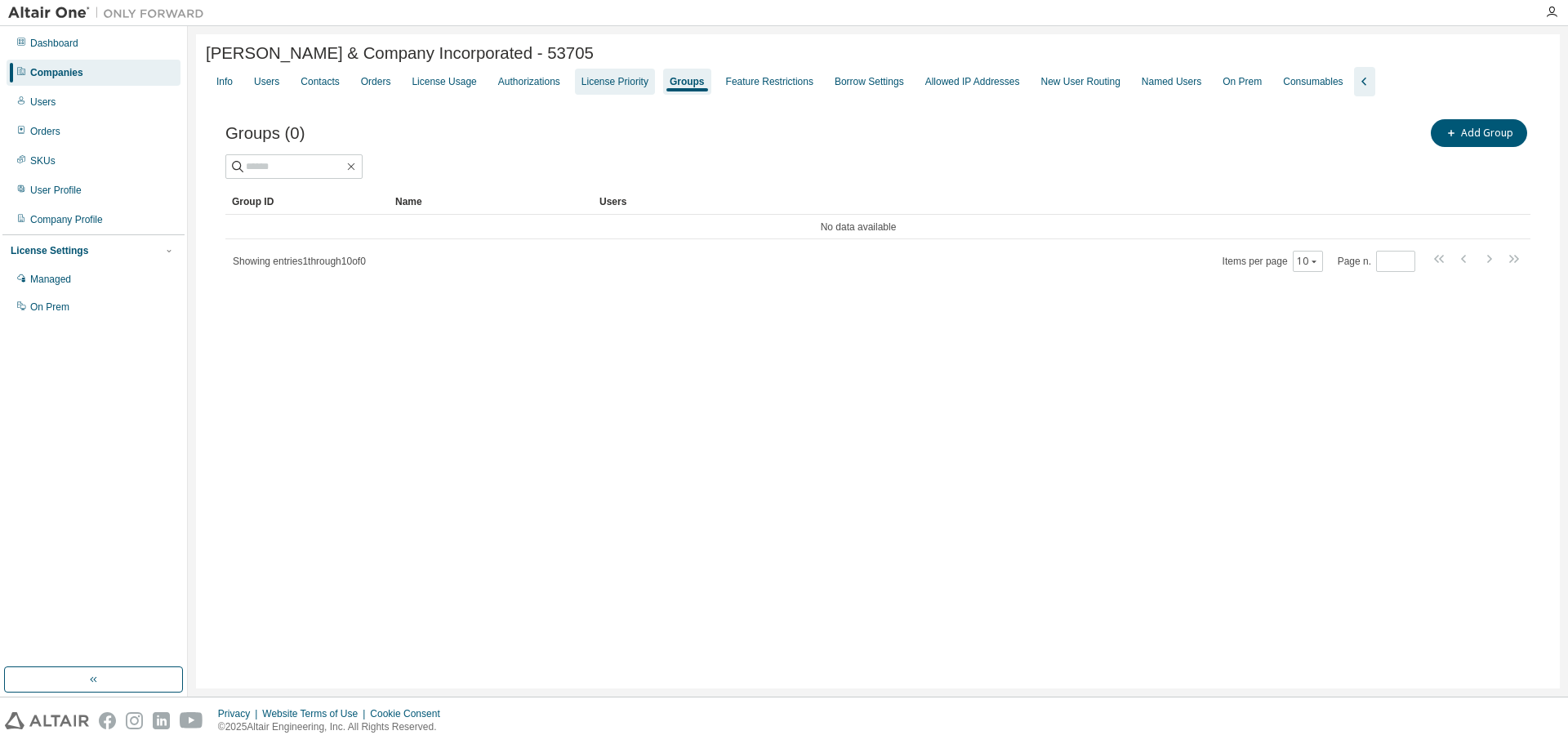
click at [623, 88] on div "License Priority" at bounding box center [614, 81] width 67 height 13
